Goal: Transaction & Acquisition: Purchase product/service

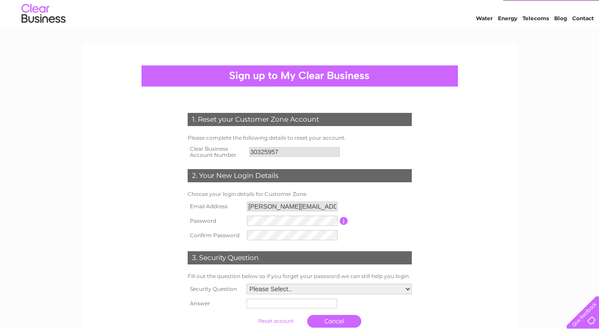
scroll to position [99, 0]
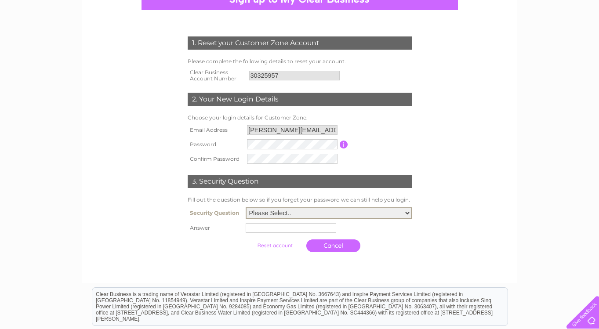
select select "1"
click at [250, 224] on input "text" at bounding box center [291, 228] width 91 height 10
type input "Edinburgh"
drag, startPoint x: 250, startPoint y: 224, endPoint x: 269, endPoint y: 261, distance: 41.7
click at [269, 261] on div at bounding box center [299, 265] width 267 height 18
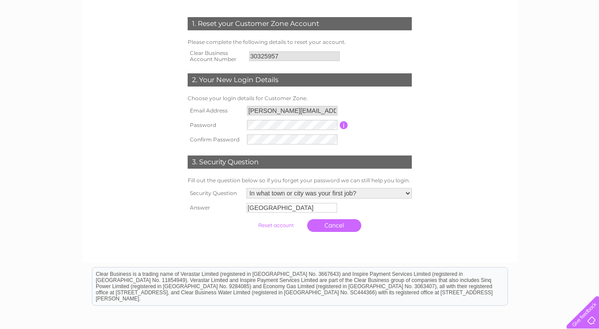
scroll to position [126, 0]
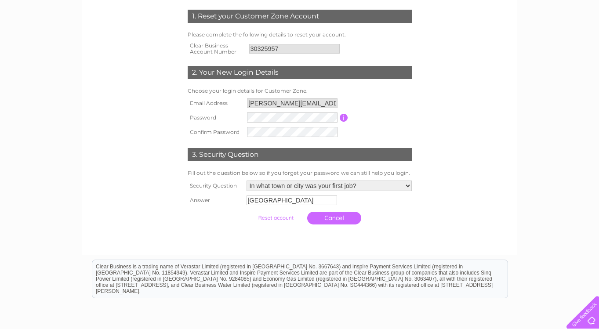
click at [405, 235] on div at bounding box center [299, 238] width 267 height 18
click at [272, 216] on input "submit" at bounding box center [276, 218] width 54 height 12
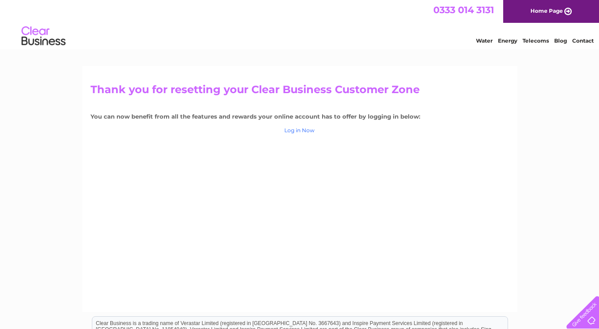
click at [292, 127] on link "Log in Now" at bounding box center [300, 130] width 30 height 7
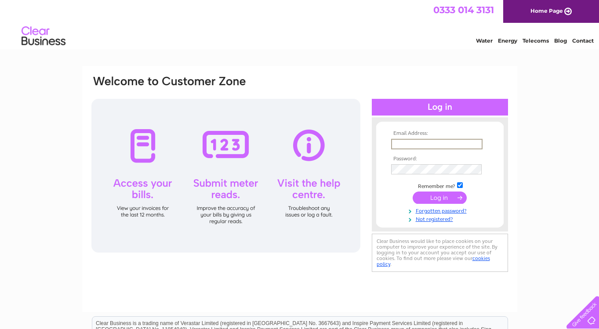
type input "[PERSON_NAME][EMAIL_ADDRESS][PERSON_NAME][DOMAIN_NAME]"
click at [440, 197] on input "submit" at bounding box center [440, 198] width 54 height 12
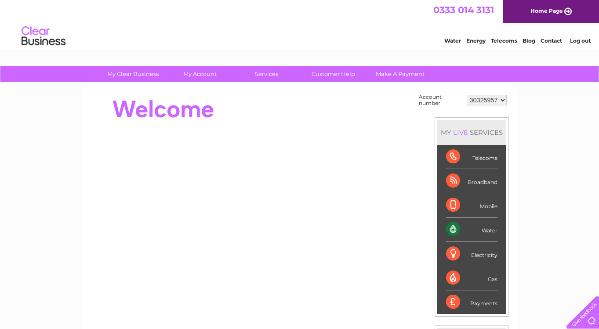
click at [451, 230] on div "Water" at bounding box center [471, 230] width 51 height 24
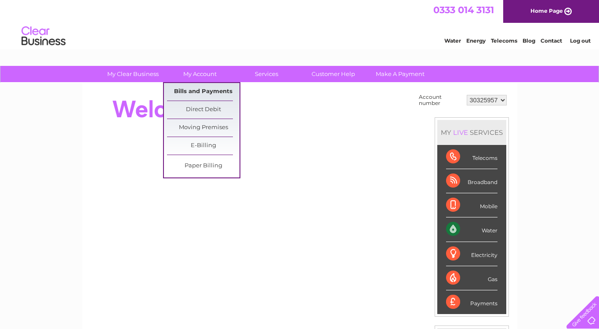
click at [208, 92] on link "Bills and Payments" at bounding box center [203, 92] width 73 height 18
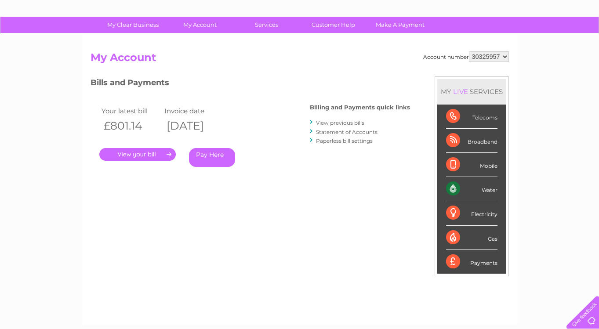
scroll to position [51, 0]
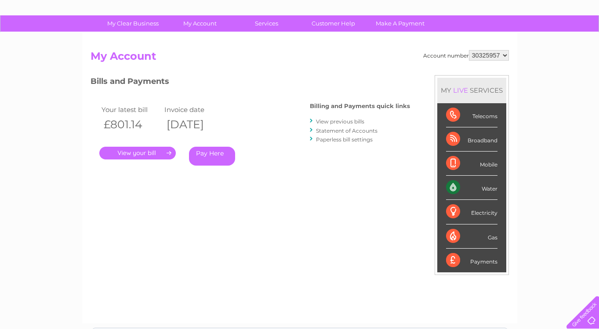
click at [146, 151] on link "." at bounding box center [137, 153] width 77 height 13
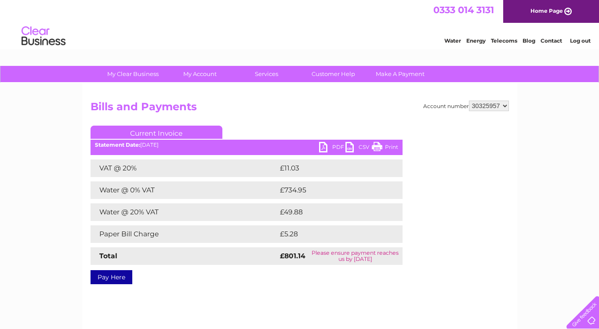
click at [328, 147] on link "PDF" at bounding box center [332, 148] width 26 height 13
click at [106, 277] on link "Pay Here" at bounding box center [112, 277] width 42 height 14
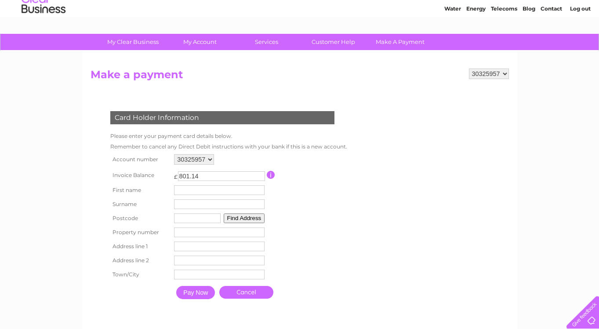
scroll to position [51, 0]
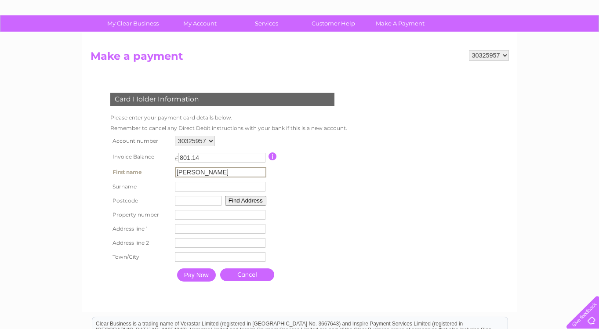
type input "[PERSON_NAME]"
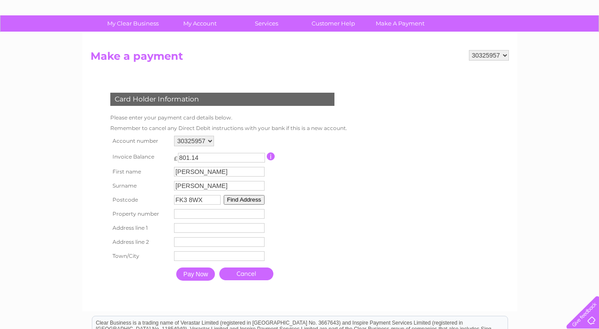
type input "FK3 8WX"
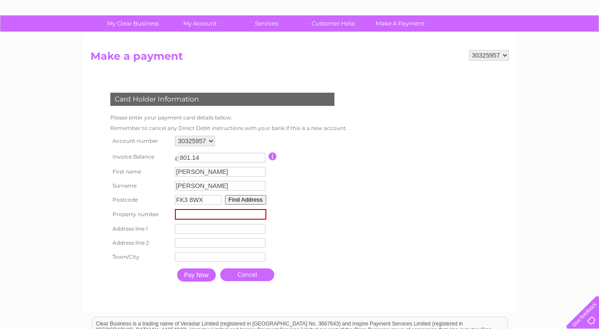
drag, startPoint x: 248, startPoint y: 214, endPoint x: 321, endPoint y: 213, distance: 73.4
click at [321, 213] on table "Account number 30325957 Invoice Balance £ 801.14 First name [PERSON_NAME]" at bounding box center [228, 210] width 240 height 153
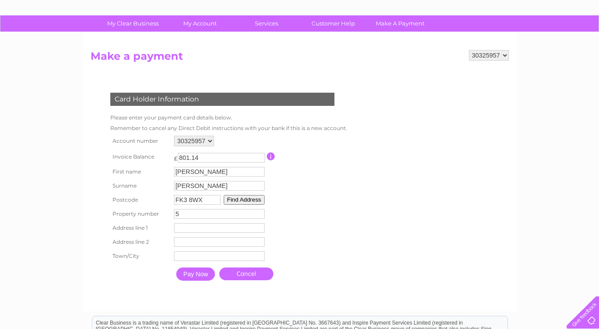
type input "5"
type input "Unit [GEOGRAPHIC_DATA]"
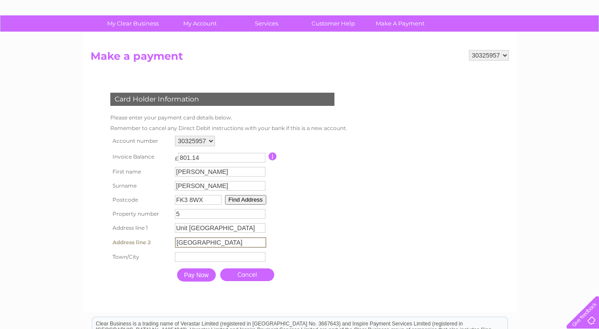
type input "[GEOGRAPHIC_DATA]"
type input "Grangemouth"
click at [179, 296] on div at bounding box center [224, 294] width 267 height 18
click at [196, 277] on input "Pay Now" at bounding box center [195, 274] width 39 height 13
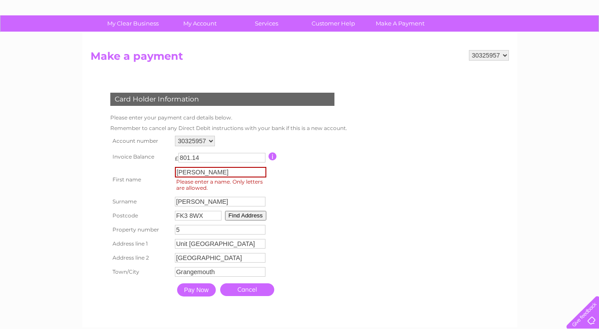
click at [209, 170] on input "[PERSON_NAME]" at bounding box center [220, 172] width 91 height 11
type input "[PERSON_NAME]"
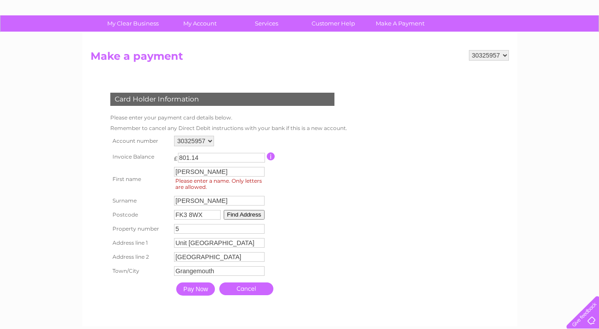
click at [201, 296] on input "Pay Now" at bounding box center [195, 289] width 39 height 13
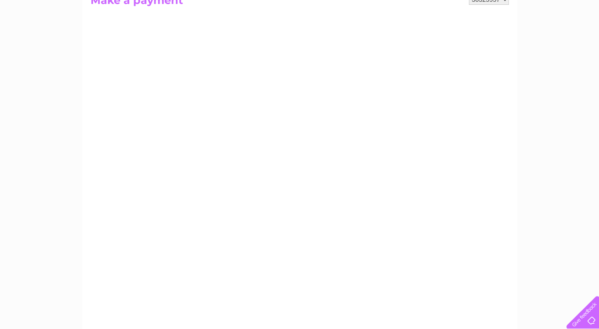
scroll to position [106, 0]
